Goal: Check status: Check status

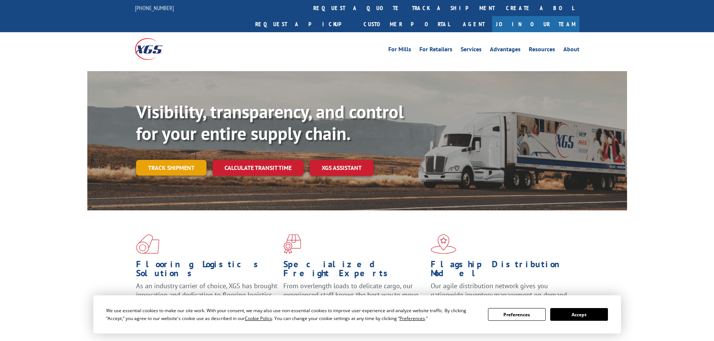
click at [169, 160] on link "Track shipment" at bounding box center [171, 168] width 70 height 16
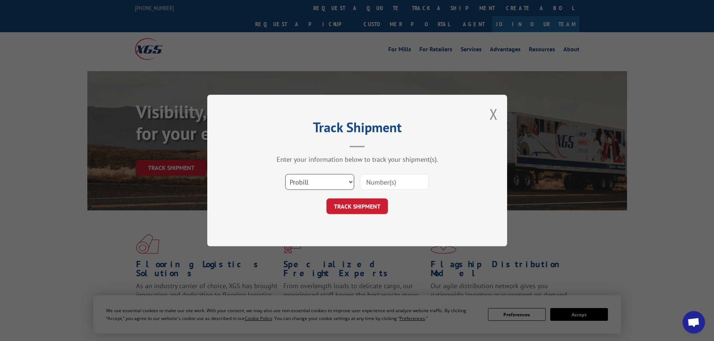
click at [346, 183] on select "Select category... Probill BOL PO" at bounding box center [319, 182] width 69 height 16
select select "po"
click at [285, 174] on select "Select category... Probill BOL PO" at bounding box center [319, 182] width 69 height 16
click at [389, 184] on input at bounding box center [394, 182] width 69 height 16
paste input "20303571"
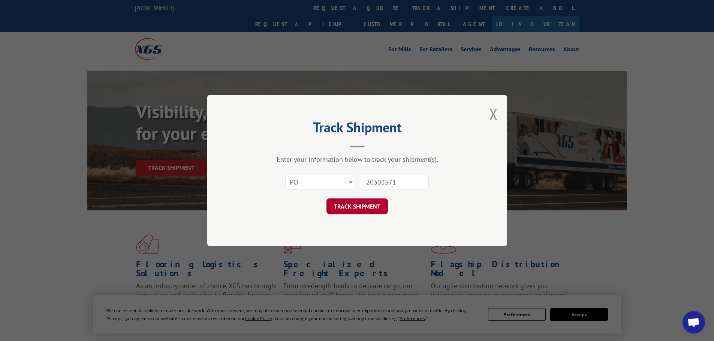
type input "20303571"
click at [352, 212] on button "TRACK SHIPMENT" at bounding box center [356, 207] width 61 height 16
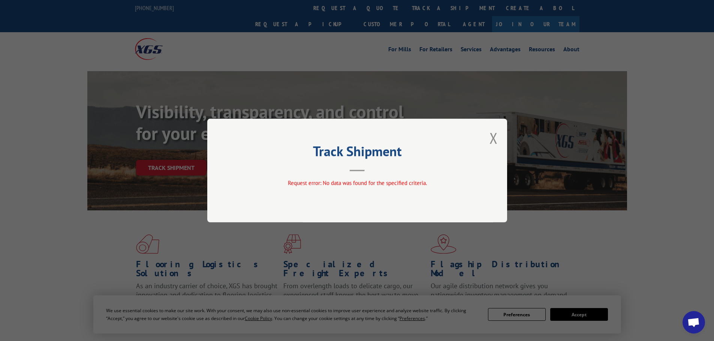
click at [499, 137] on div "Track Shipment Request error: No data was found for the specified criteria." at bounding box center [357, 171] width 300 height 104
click at [494, 137] on button "Close modal" at bounding box center [493, 138] width 8 height 20
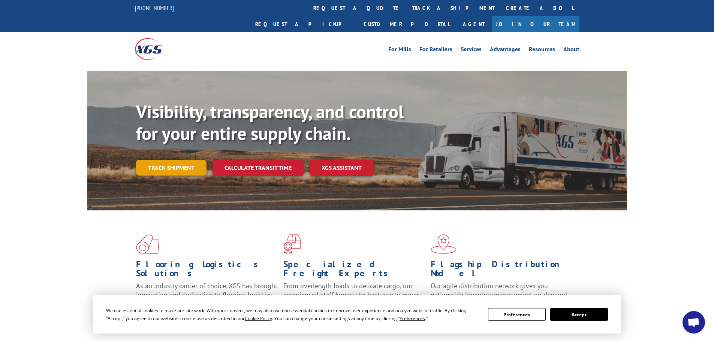
click at [188, 160] on link "Track shipment" at bounding box center [171, 168] width 70 height 16
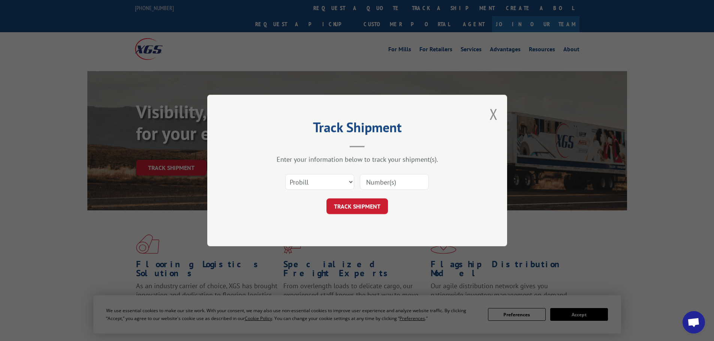
click at [388, 185] on input at bounding box center [394, 182] width 69 height 16
paste input "20303571"
type input "20303571"
click at [366, 205] on button "TRACK SHIPMENT" at bounding box center [356, 207] width 61 height 16
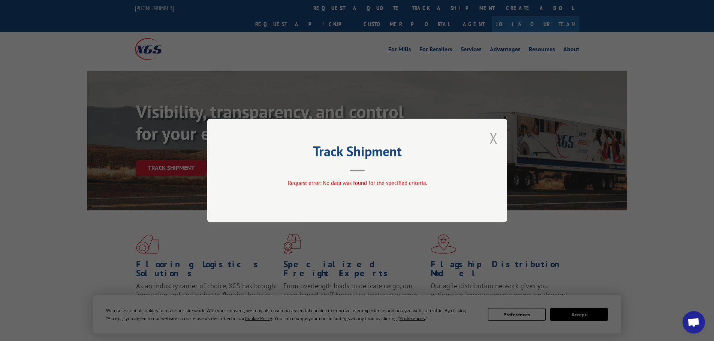
click at [495, 145] on button "Close modal" at bounding box center [493, 138] width 8 height 20
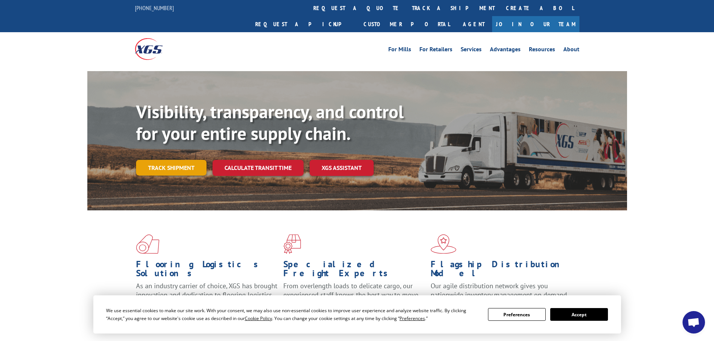
click at [166, 160] on link "Track shipment" at bounding box center [171, 168] width 70 height 16
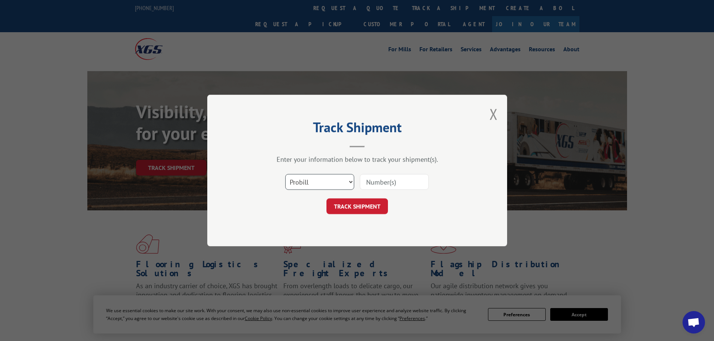
click at [317, 181] on select "Select category... Probill BOL PO" at bounding box center [319, 182] width 69 height 16
select select "bol"
click at [285, 174] on select "Select category... Probill BOL PO" at bounding box center [319, 182] width 69 height 16
click at [366, 182] on input at bounding box center [394, 182] width 69 height 16
paste input "20303571"
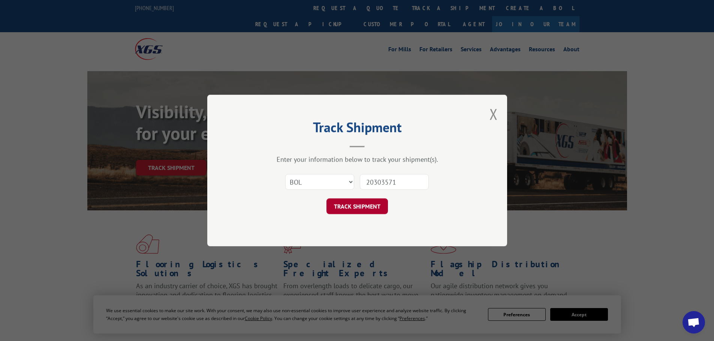
type input "20303571"
click at [363, 204] on button "TRACK SHIPMENT" at bounding box center [356, 207] width 61 height 16
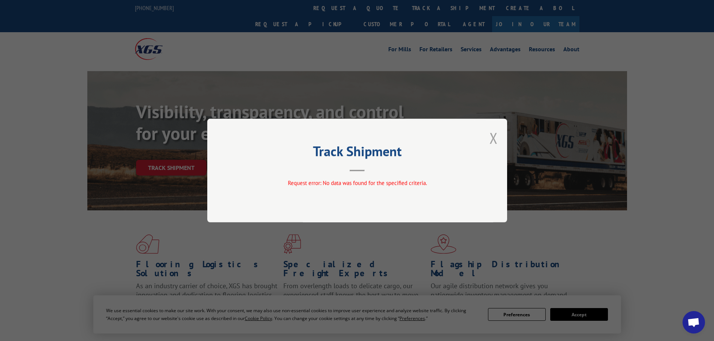
click at [492, 139] on button "Close modal" at bounding box center [493, 138] width 8 height 20
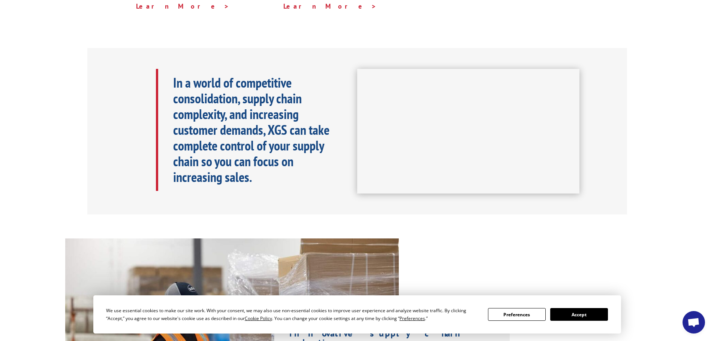
scroll to position [187, 0]
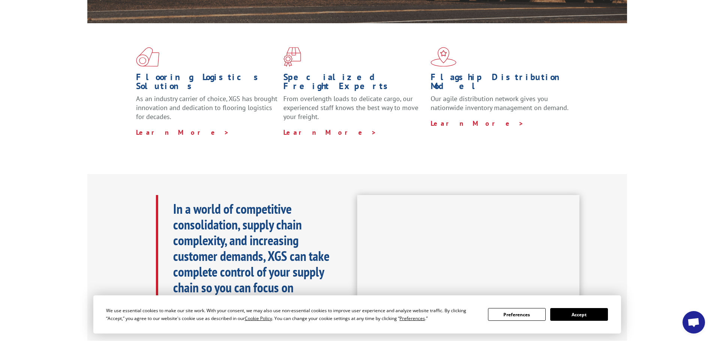
click at [602, 314] on button "Accept" at bounding box center [579, 314] width 58 height 13
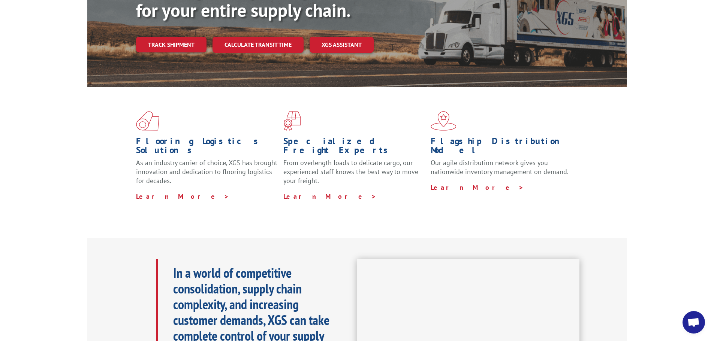
scroll to position [0, 0]
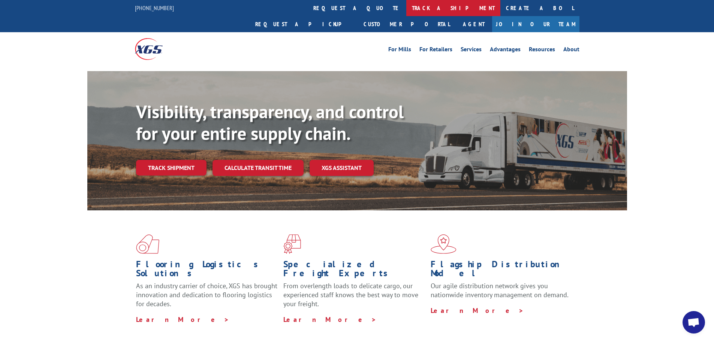
click at [406, 12] on link "track a shipment" at bounding box center [453, 8] width 94 height 16
